Goal: Contribute content: Contribute content

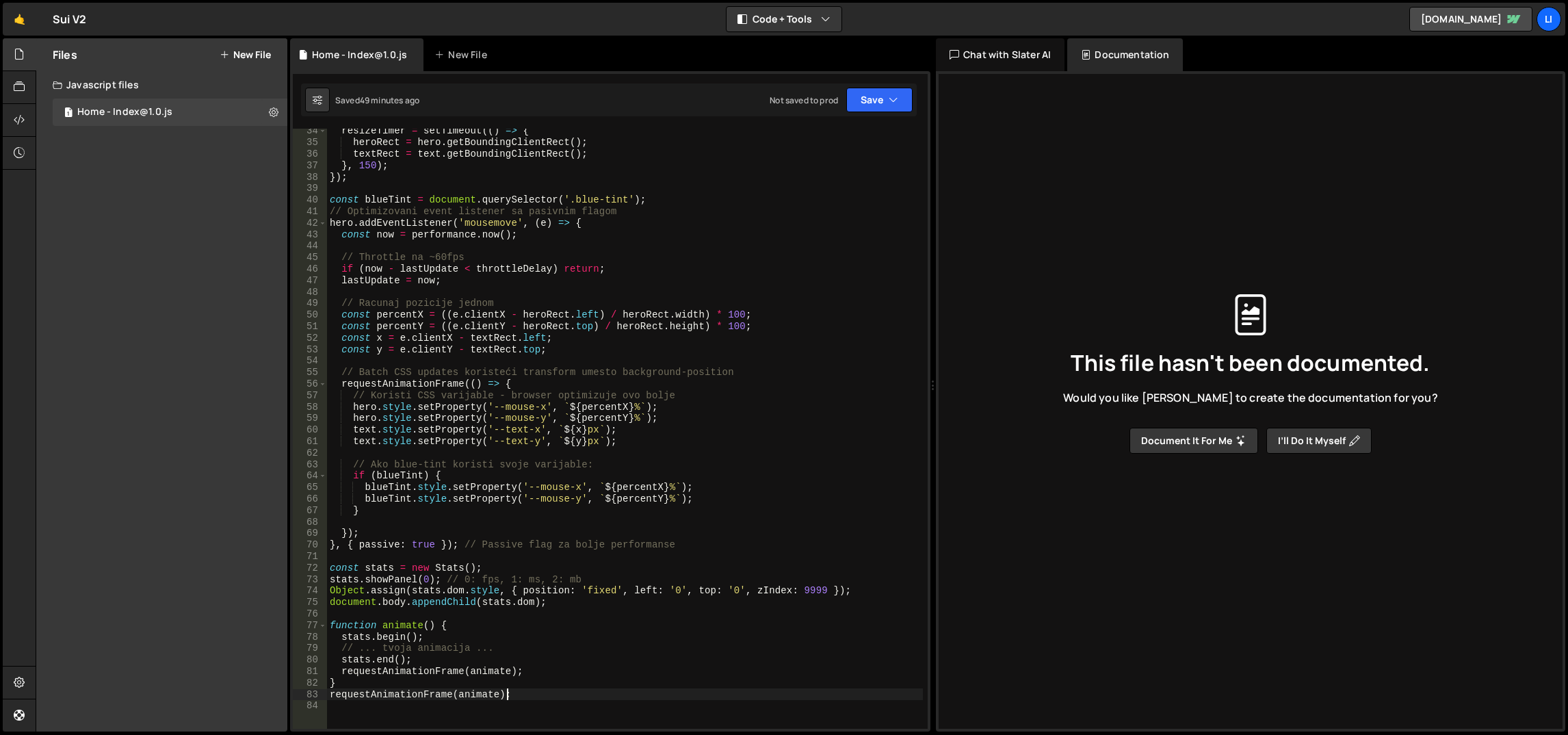
scroll to position [382, 0]
click at [549, 676] on div "resizeTimer = setTimeout (( ) => { heroRect = hero . getBoundingClientRect ( ) …" at bounding box center [625, 437] width 597 height 624
click at [576, 597] on div "resizeTimer = setTimeout (( ) => { heroRect = hero . getBoundingClientRect ( ) …" at bounding box center [625, 437] width 597 height 624
type textarea "document.body.appendChild(stats.dom);"
click at [573, 555] on div "resizeTimer = setTimeout (( ) => { heroRect = hero . getBoundingClientRect ( ) …" at bounding box center [625, 437] width 597 height 624
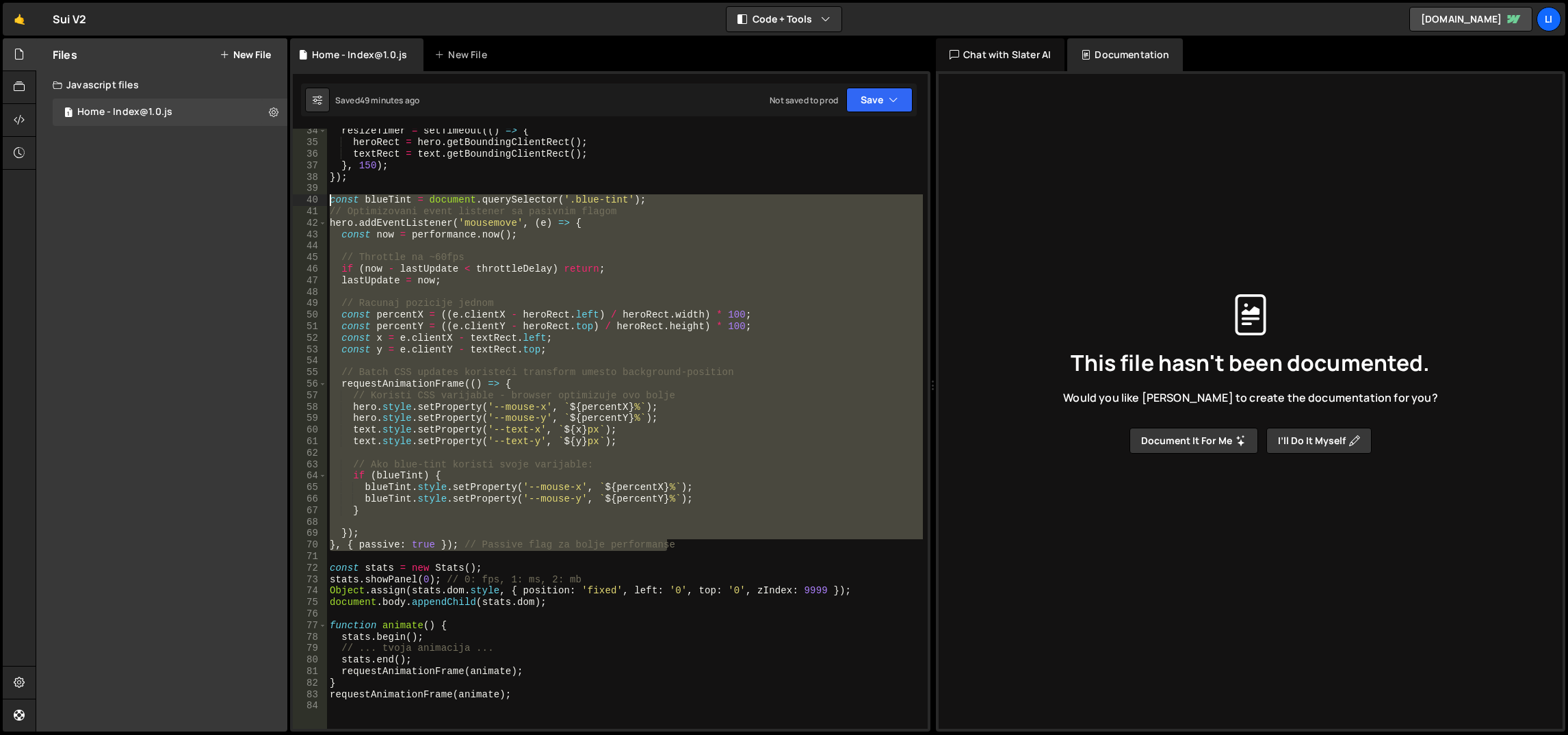
drag, startPoint x: 654, startPoint y: 523, endPoint x: 321, endPoint y: 196, distance: 466.7
click at [321, 196] on div "34 35 36 37 38 39 40 41 42 43 44 45 46 47 48 49 50 51 52 53 54 55 56 57 58 59 6…" at bounding box center [610, 428] width 635 height 600
paste textarea "}, { passive: true });"
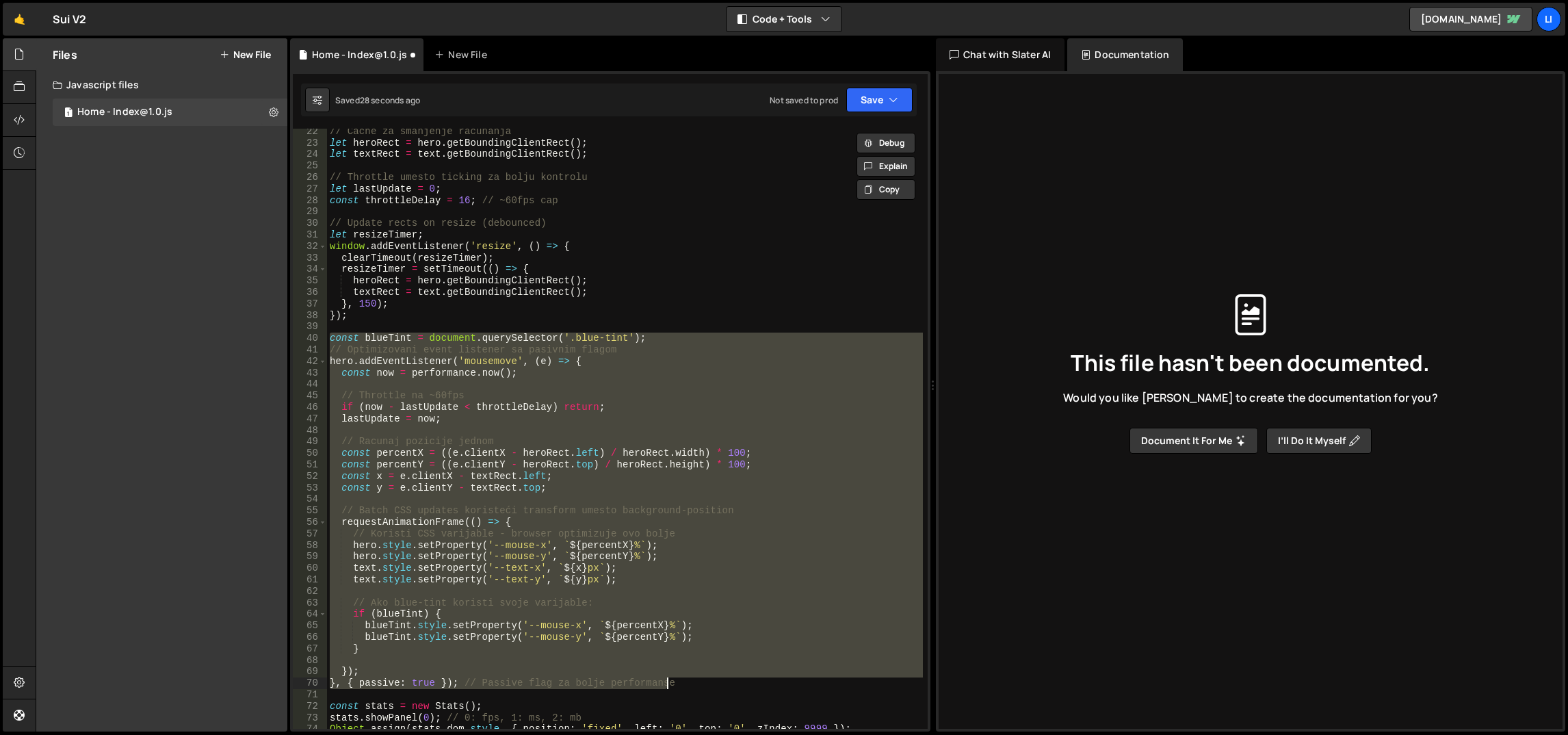
scroll to position [182, 0]
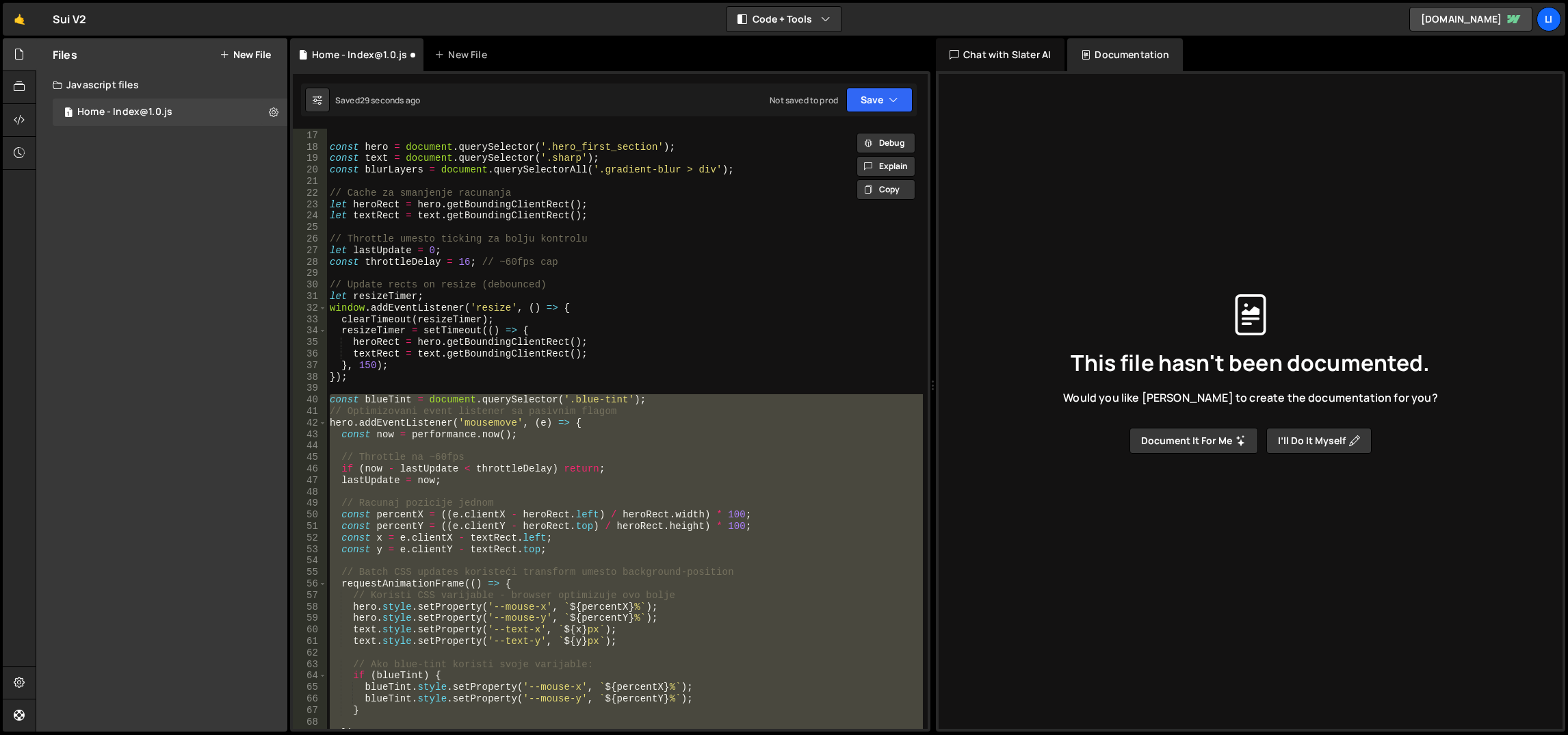
click at [555, 381] on div "initLenis ( ) ; const hero = document . querySelector ( '.hero_first_section' )…" at bounding box center [625, 430] width 597 height 624
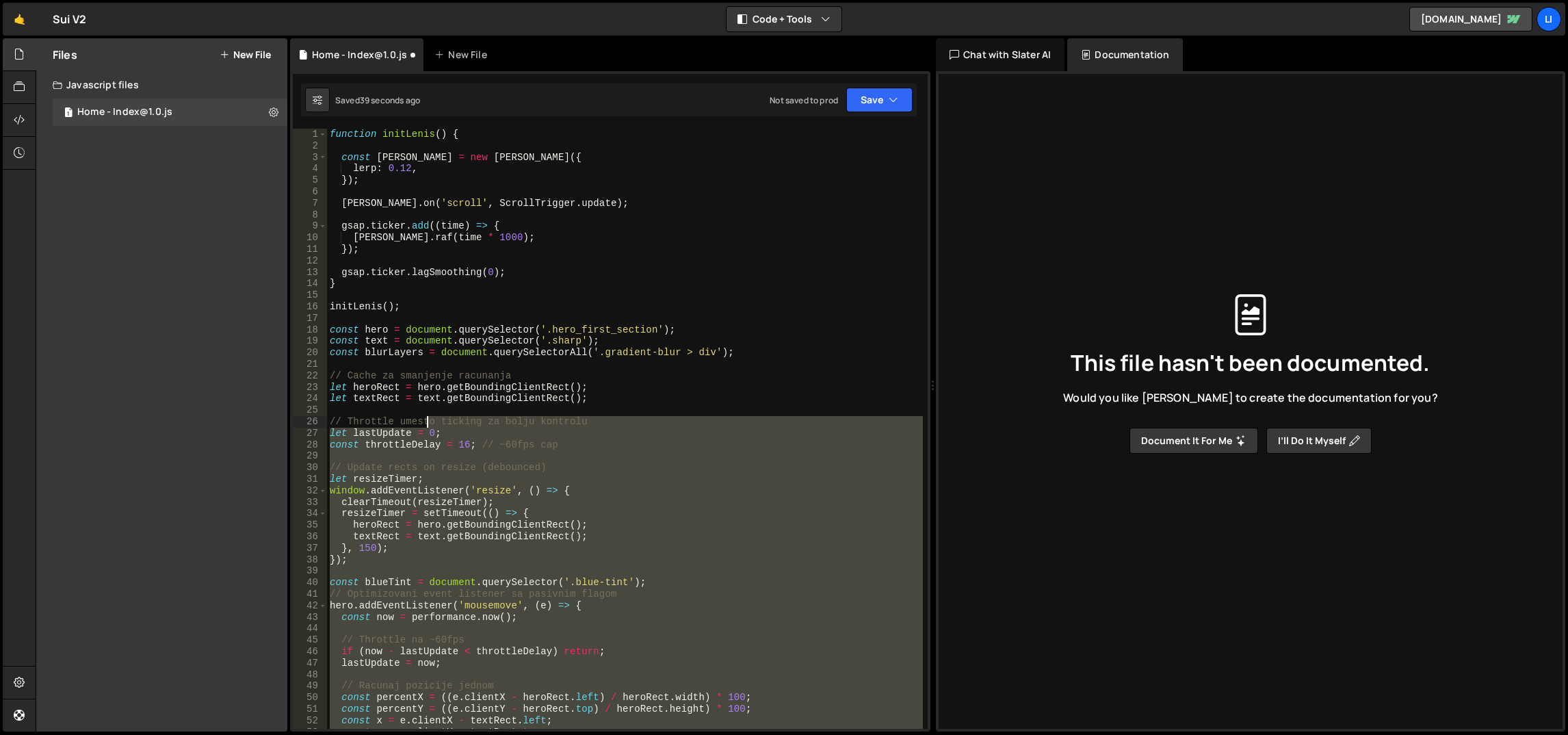
scroll to position [0, 0]
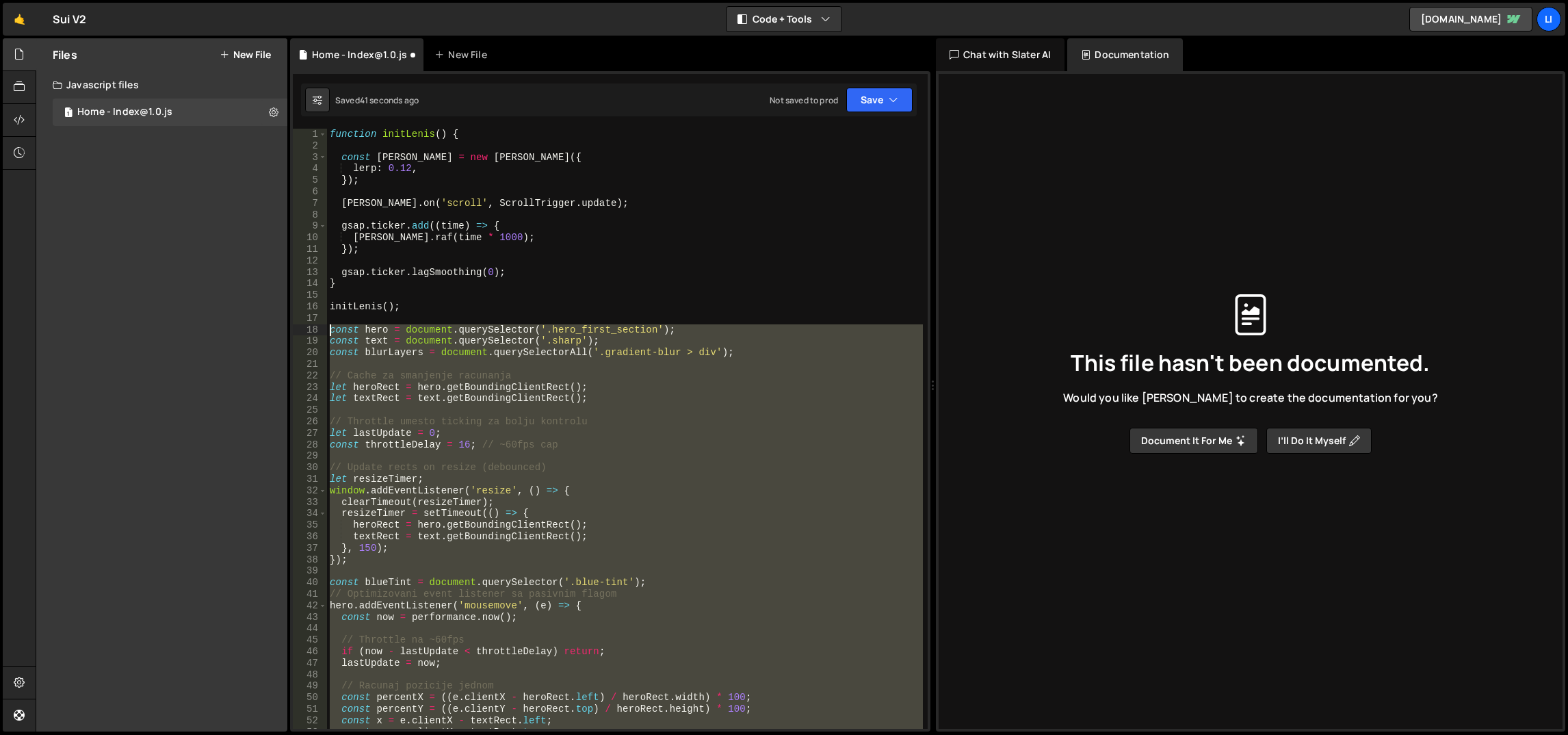
drag, startPoint x: 730, startPoint y: 564, endPoint x: 325, endPoint y: 332, distance: 466.7
click at [325, 332] on div "}); 1 2 3 4 5 6 7 8 9 10 11 12 13 14 15 16 17 18 19 20 21 22 23 24 25 26 27 28 …" at bounding box center [610, 428] width 635 height 600
paste textarea "}, { passive: true }"
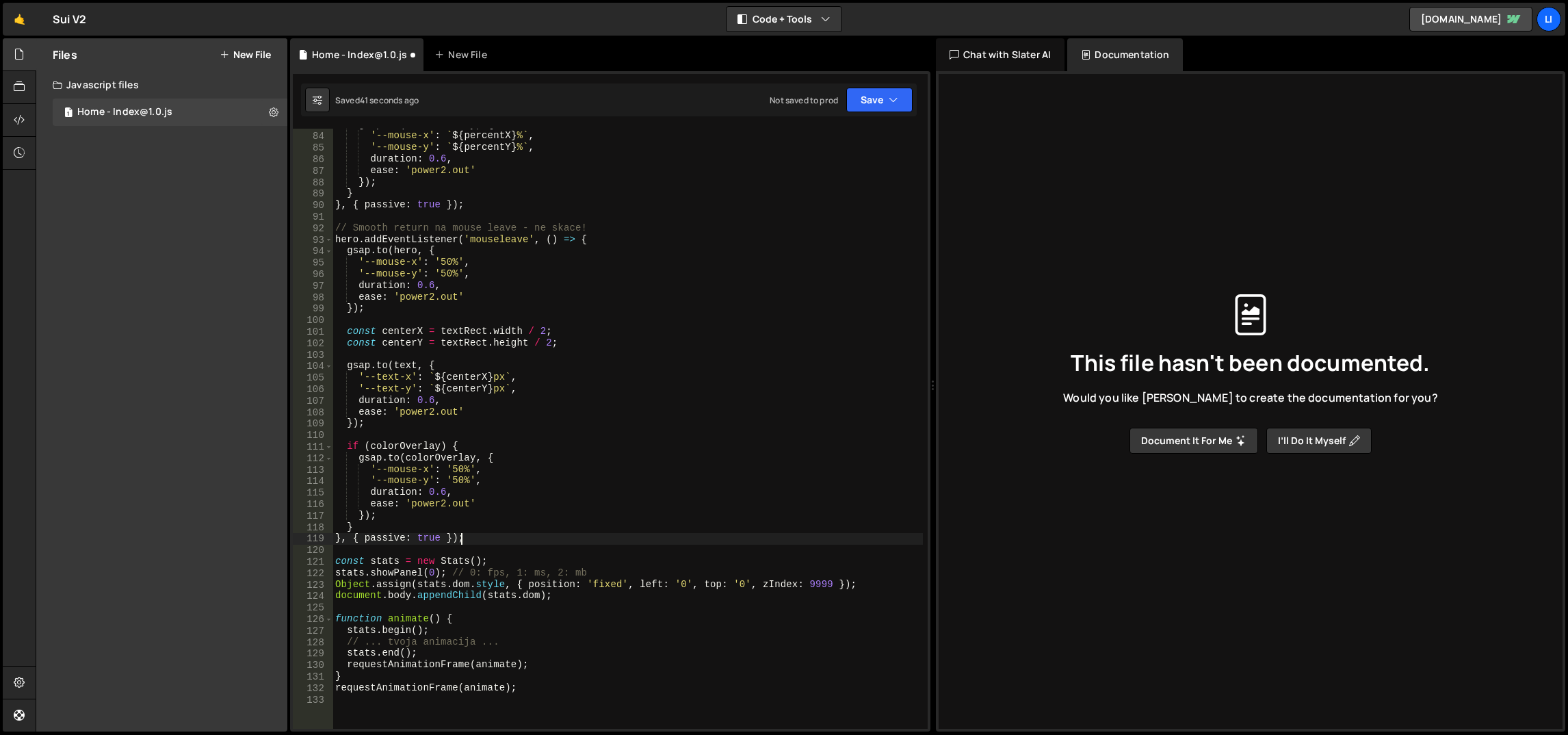
scroll to position [952, 0]
click at [488, 413] on div "gsap . to ( colorOverlay , { '--mouse-x' : ` ${ percentX } % ` , '--mouse-y' : …" at bounding box center [628, 431] width 591 height 624
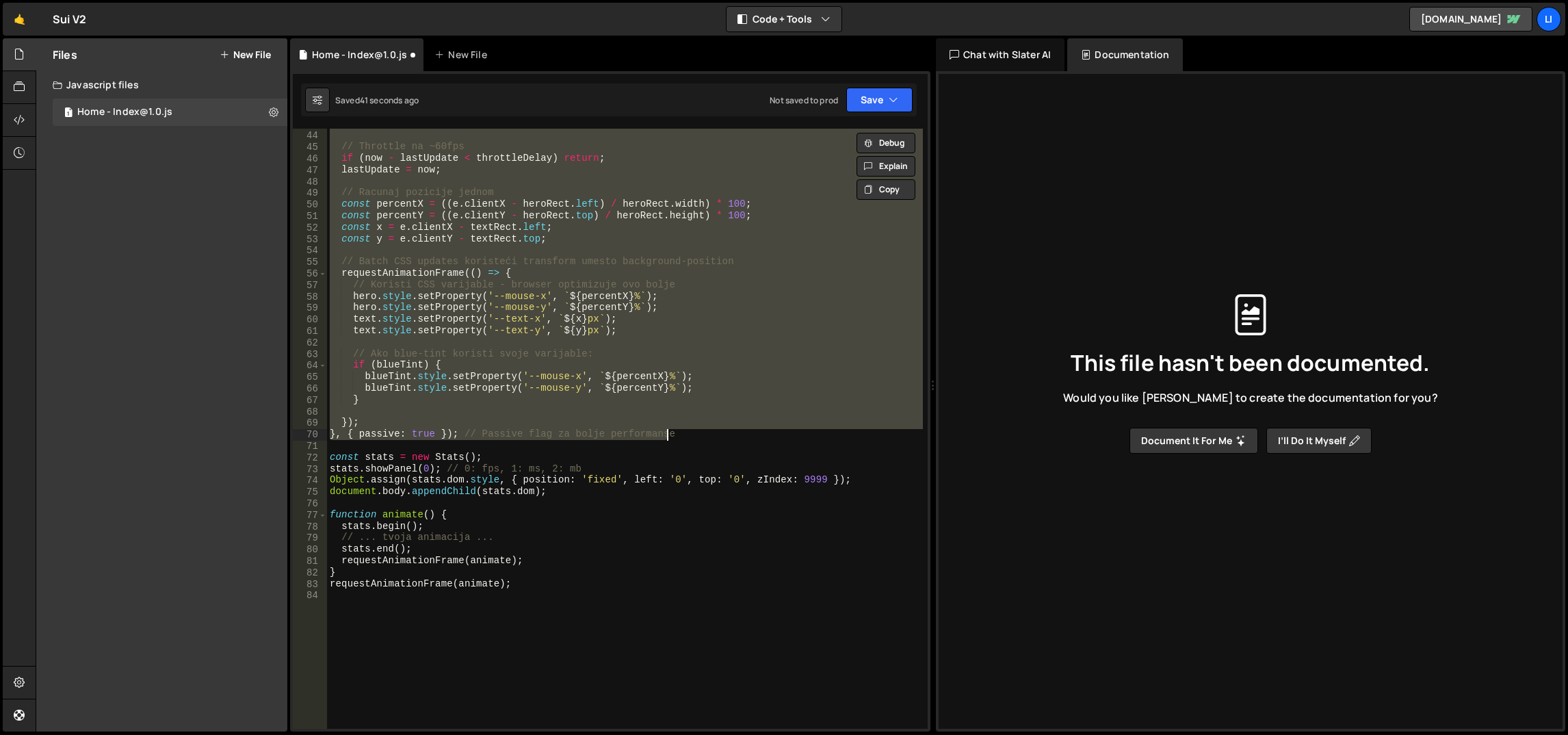
scroll to position [492, 0]
type textarea "}, { passive: true }); // Passive flag za bolje performanse"
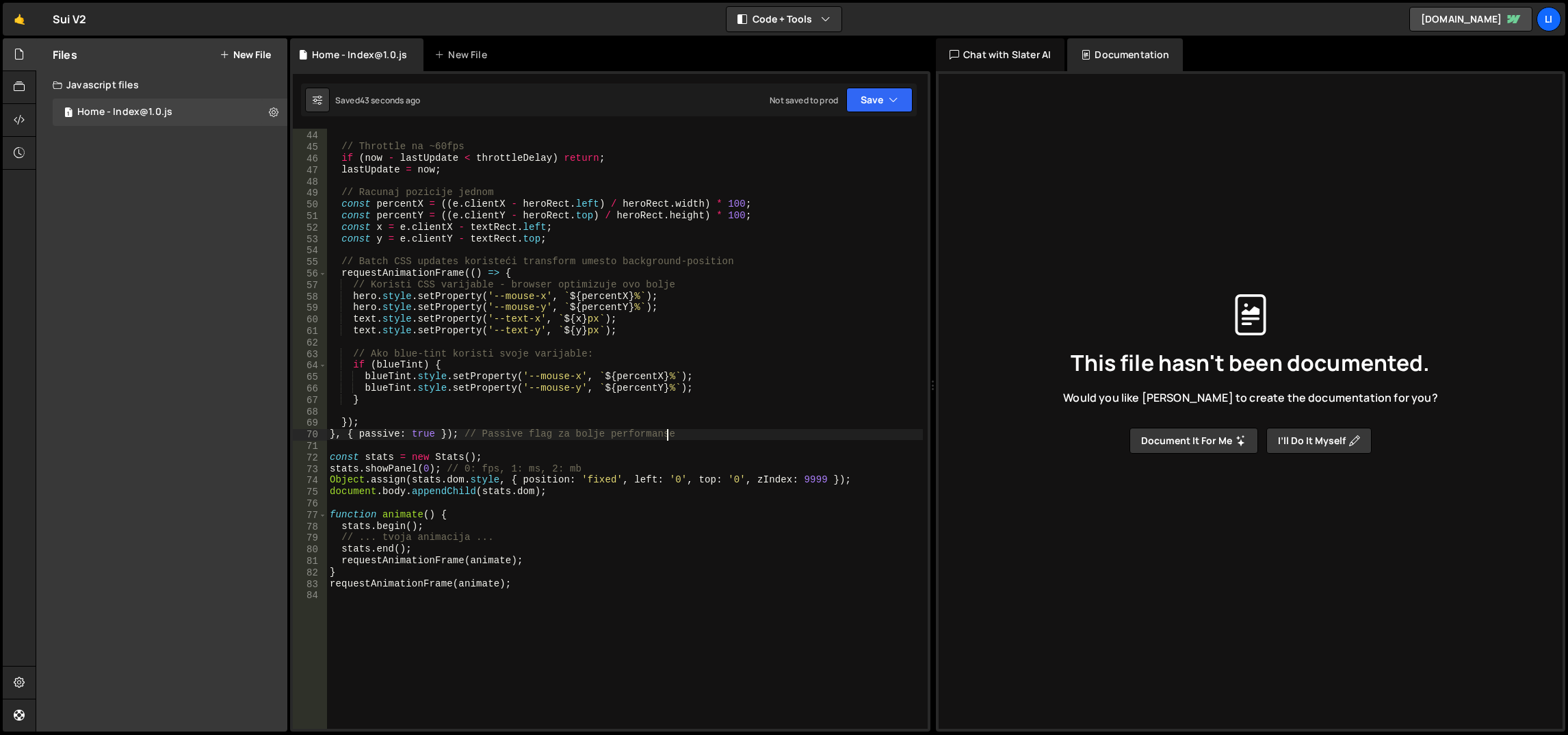
scroll to position [307, 0]
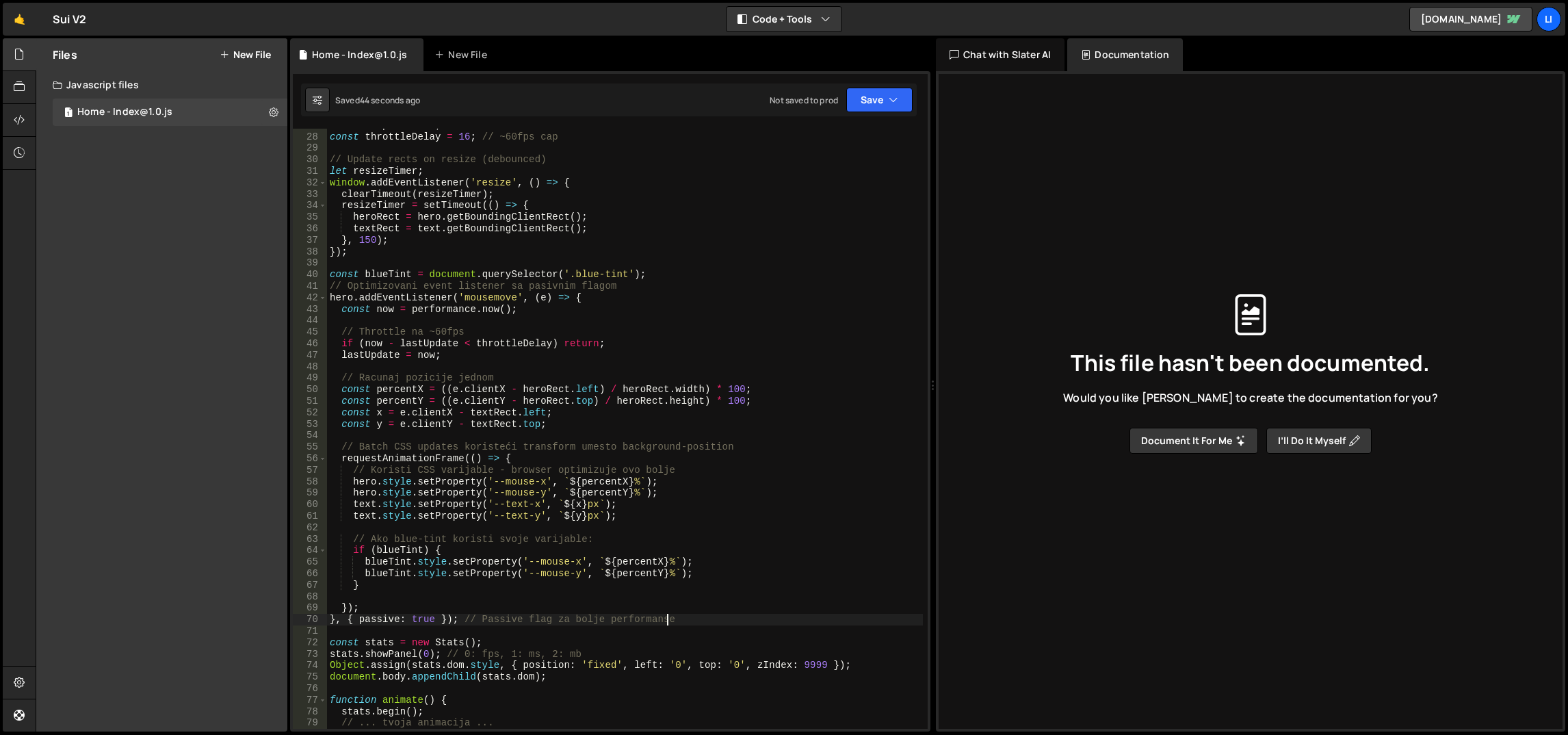
click at [588, 434] on div "let lastUpdate = 0 ; const throttleDelay = 16 ; // ~60fps cap // Update rects o…" at bounding box center [625, 431] width 597 height 624
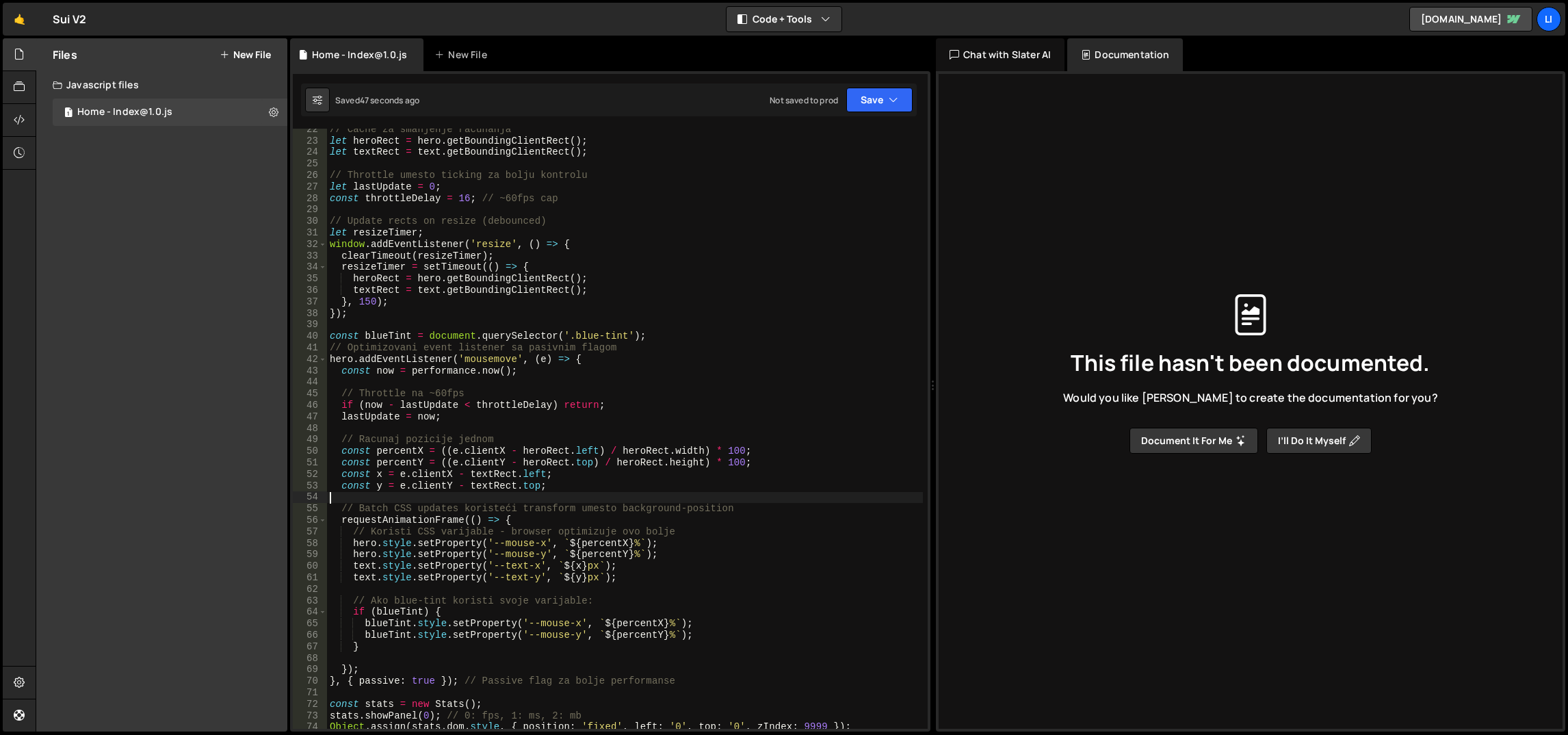
scroll to position [123, 0]
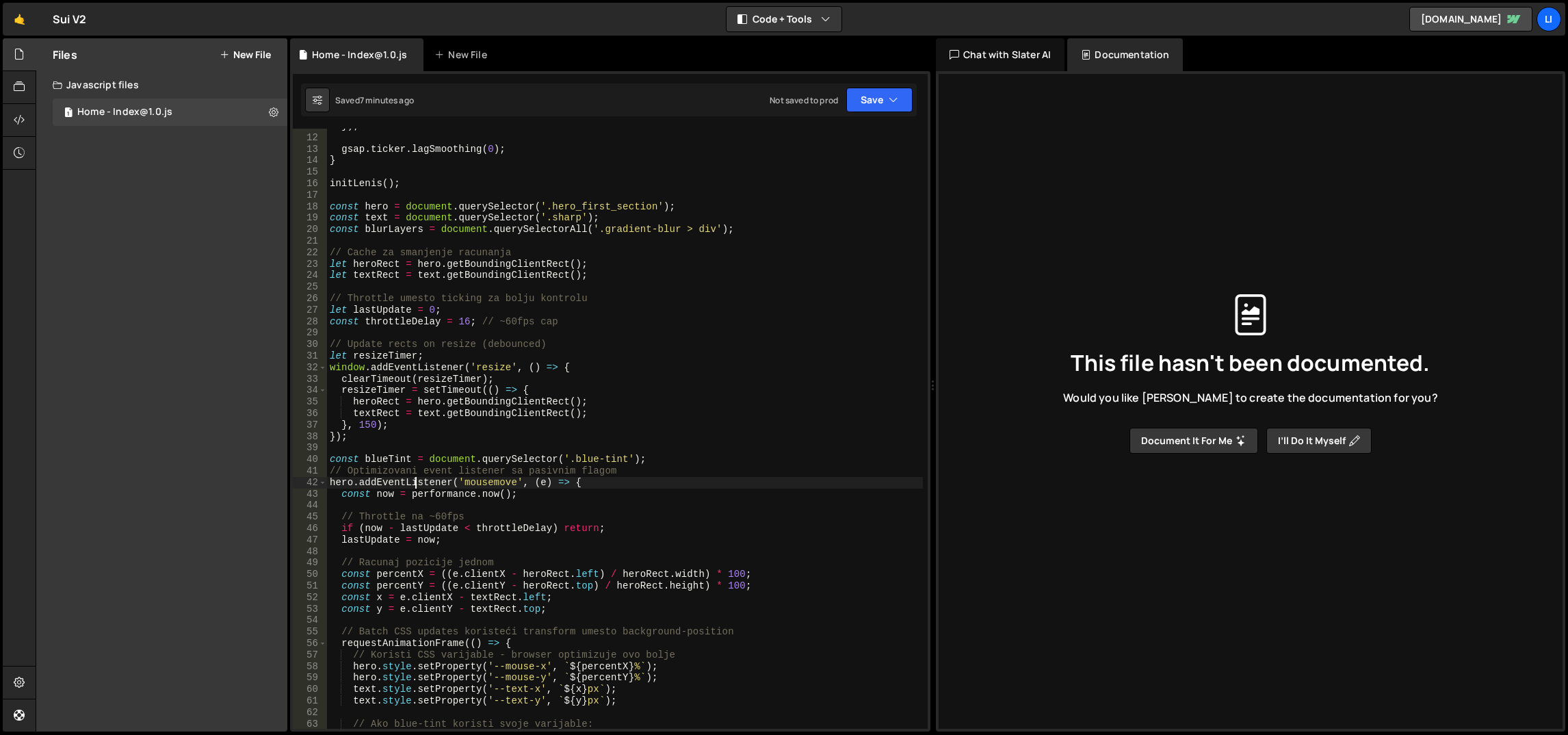
click at [415, 481] on div "}) ; gsap . ticker . lagSmoothing ( 0 ) ; } initLenis ( ) ; const hero = docume…" at bounding box center [625, 432] width 597 height 624
click at [334, 479] on div "}) ; gsap . ticker . lagSmoothing ( 0 ) ; } initLenis ( ) ; const hero = docume…" at bounding box center [625, 432] width 597 height 624
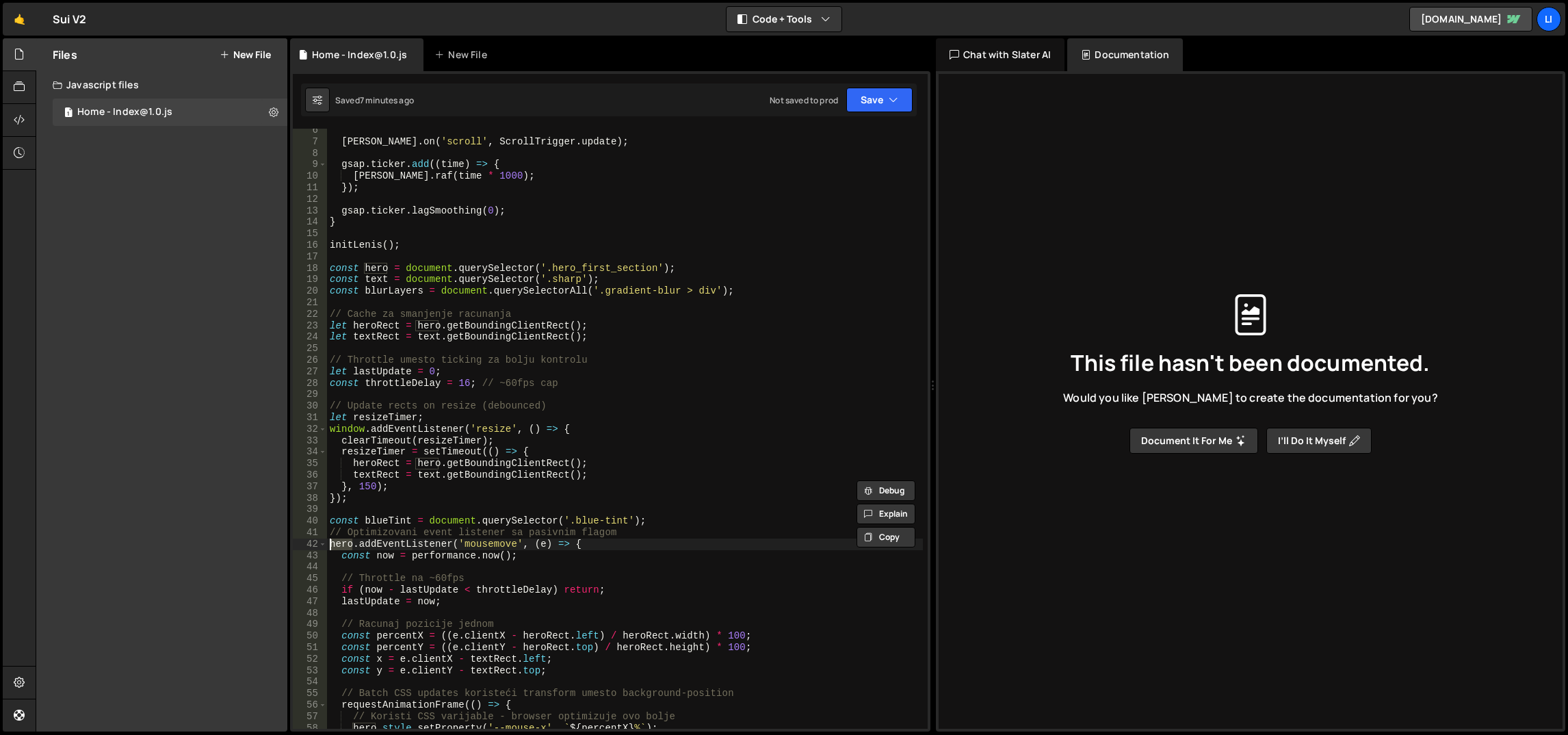
scroll to position [61, 0]
drag, startPoint x: 548, startPoint y: 264, endPoint x: 648, endPoint y: 265, distance: 100.0
click at [648, 265] on div "[PERSON_NAME] . on ( 'scroll' , ScrollTrigger . update ) ; gsap . ticker . add …" at bounding box center [625, 436] width 597 height 624
paste textarea "-"
click at [604, 217] on div "[PERSON_NAME] . on ( 'scroll' , ScrollTrigger . update ) ; gsap . ticker . add …" at bounding box center [625, 436] width 597 height 624
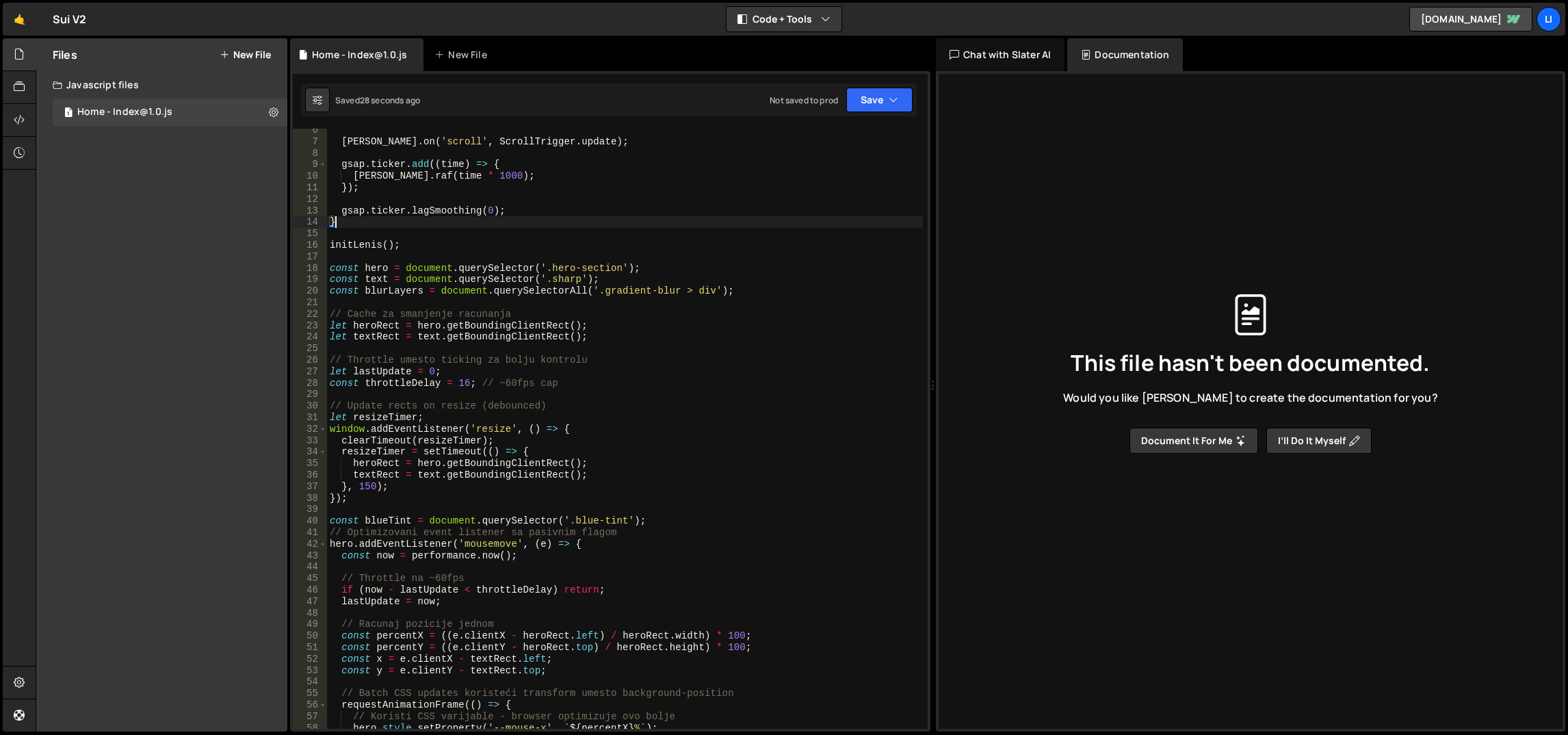
click at [605, 318] on div "[PERSON_NAME] . on ( 'scroll' , ScrollTrigger . update ) ; gsap . ticker . add …" at bounding box center [625, 436] width 597 height 624
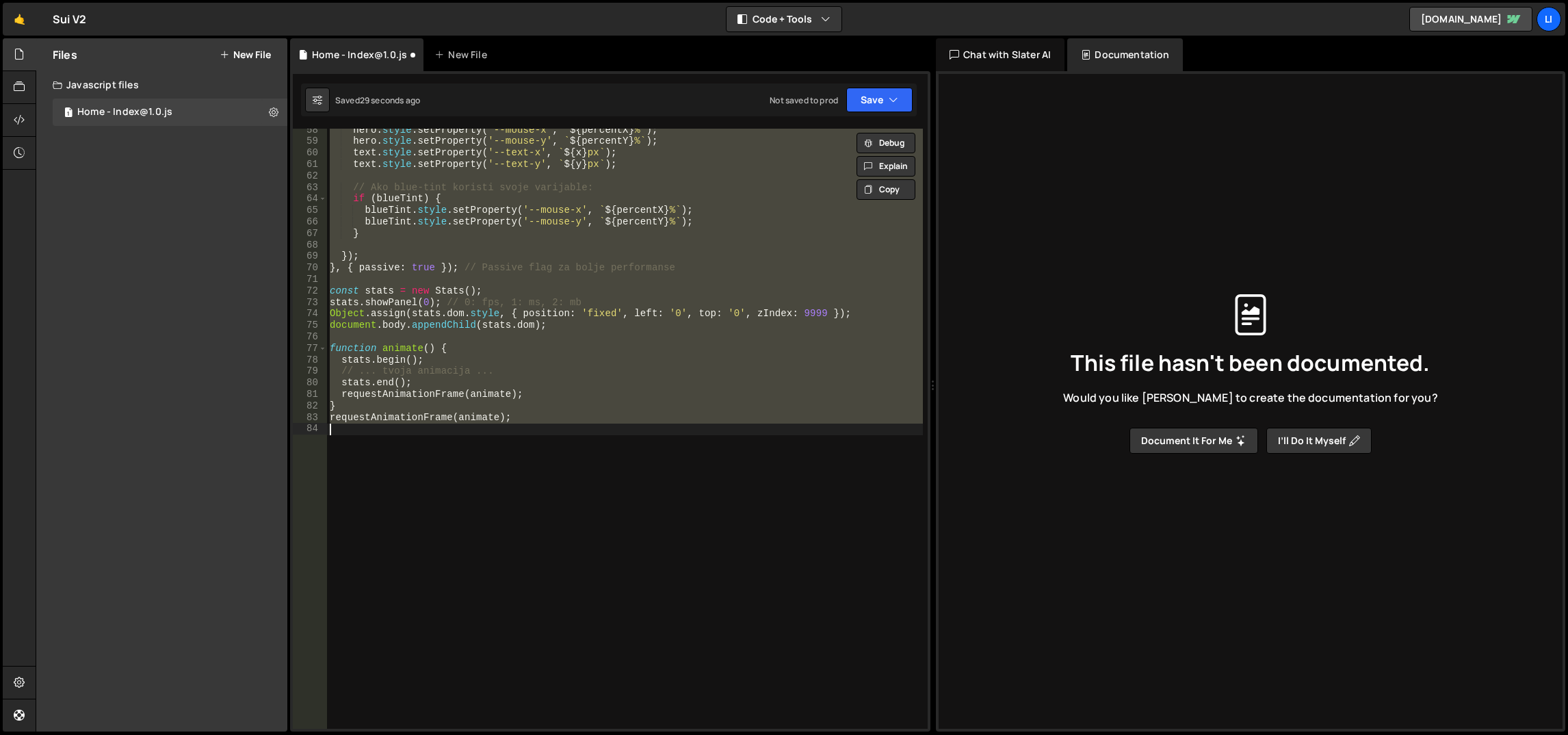
type textarea "const hero = document.querySelector('.hero_first_section');"
